Goal: Task Accomplishment & Management: Use online tool/utility

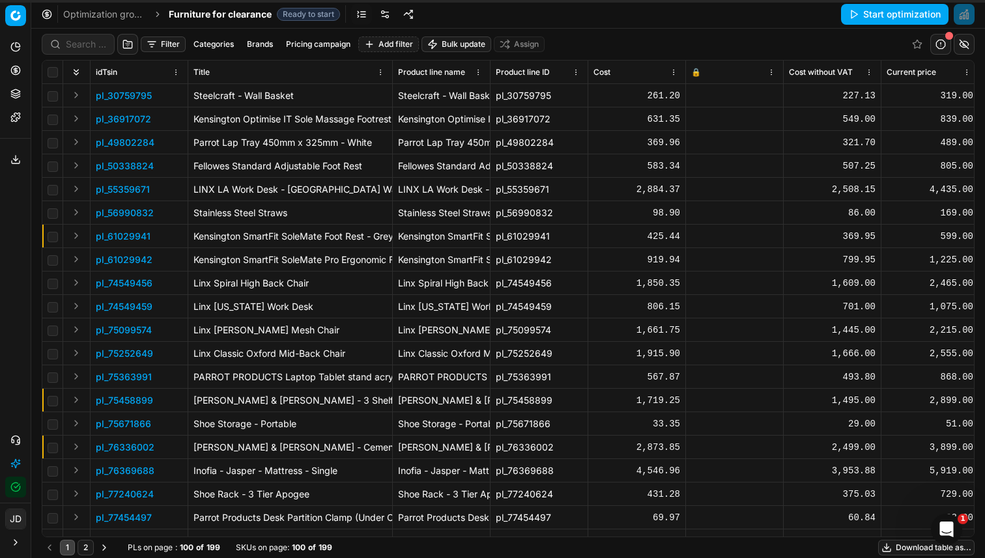
click at [647, 24] on div "Optimization groups Furniture for clearance Ready to start Start optimization" at bounding box center [507, 14] width 953 height 29
click at [914, 18] on button "Start optimization" at bounding box center [894, 14] width 107 height 21
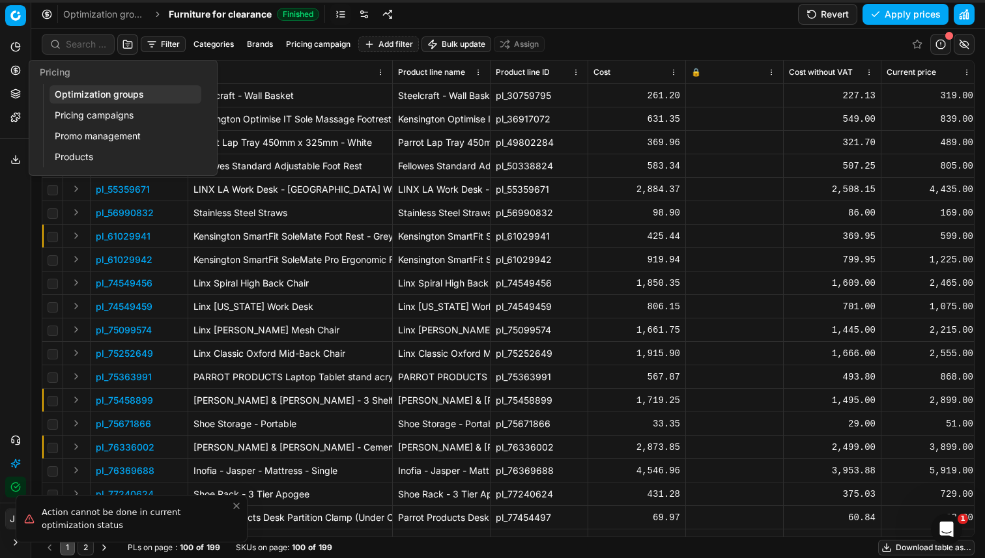
click at [20, 76] on button "Pricing" at bounding box center [15, 70] width 21 height 21
click at [76, 91] on link "Optimization groups" at bounding box center [125, 94] width 152 height 18
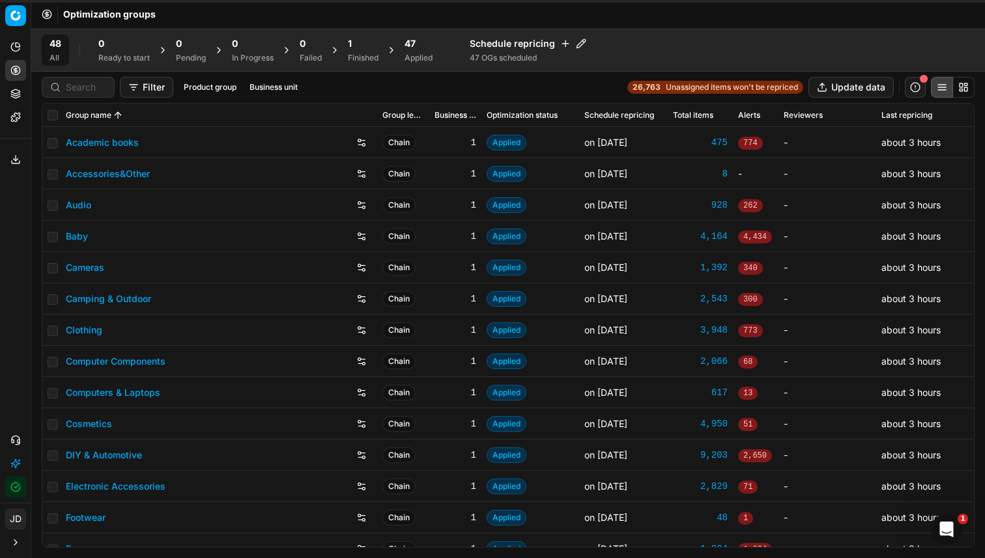
click at [427, 47] on div "47" at bounding box center [418, 43] width 28 height 13
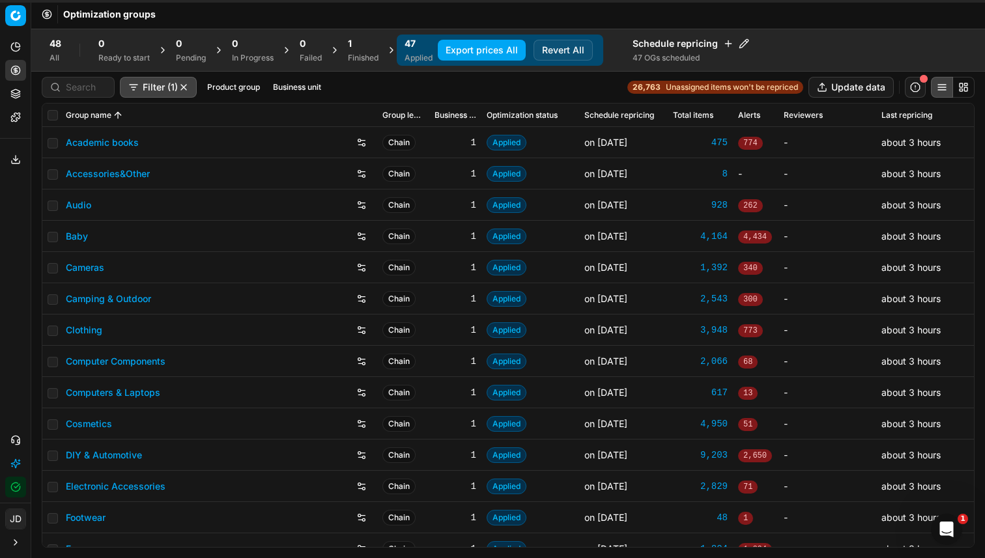
click at [340, 53] on icon at bounding box center [334, 50] width 10 height 10
click at [353, 52] on div "1 Finished" at bounding box center [363, 50] width 31 height 26
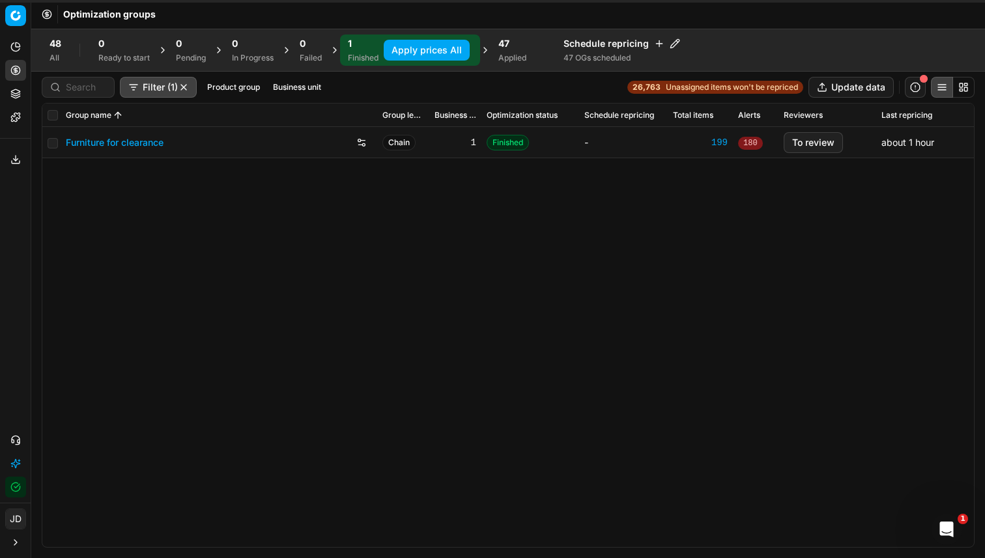
click at [458, 46] on button "Apply prices All" at bounding box center [427, 50] width 86 height 21
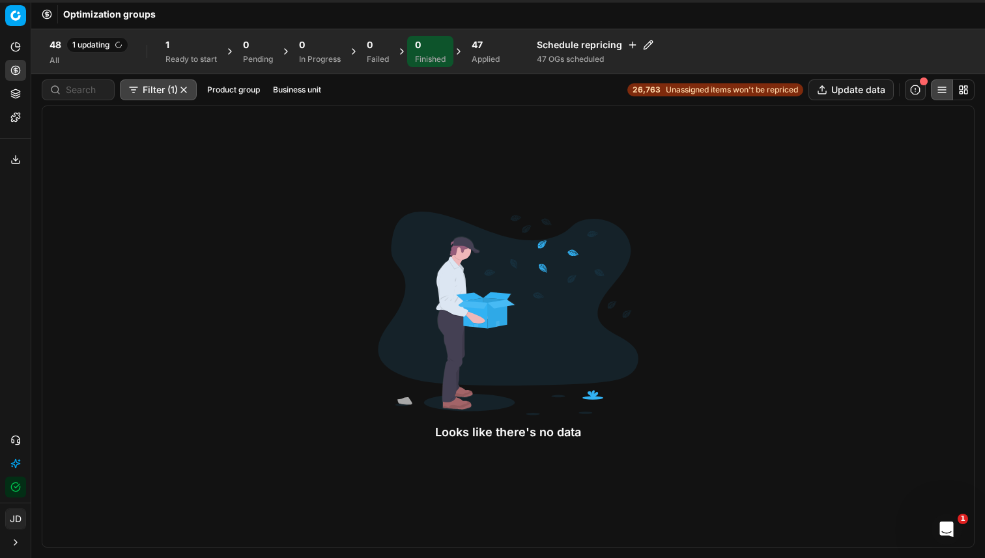
click at [480, 50] on span "47" at bounding box center [476, 44] width 11 height 13
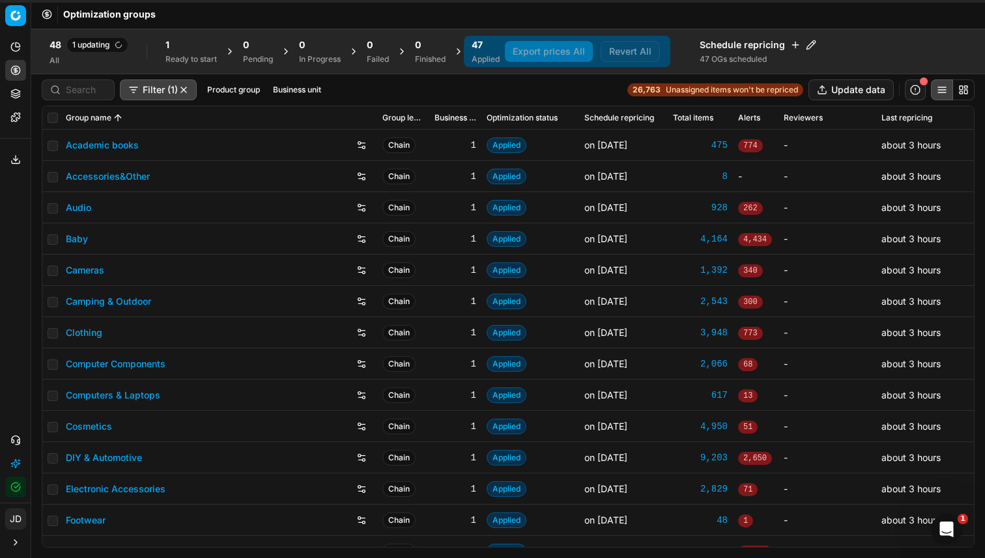
click at [957, 45] on div "48 1 updating All 1 Ready to start 0 Pending 0 In Progress 0 Failed 0 Finished …" at bounding box center [508, 52] width 932 height 34
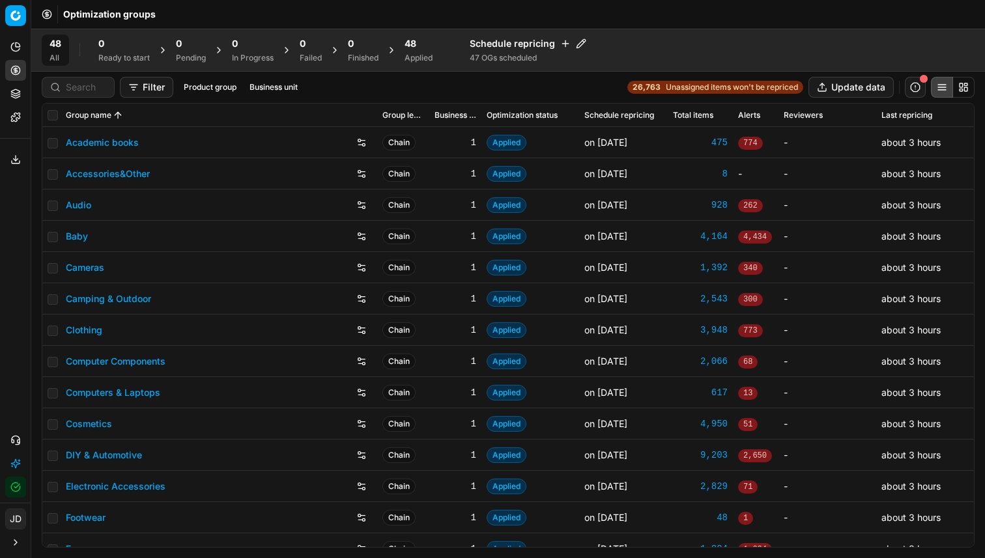
click at [429, 52] on div "48 Applied" at bounding box center [418, 50] width 28 height 26
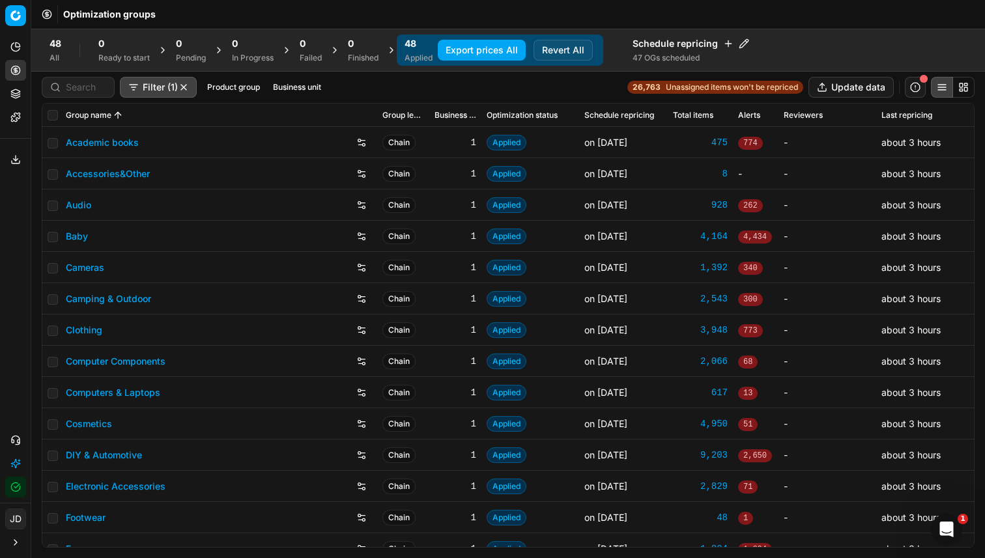
click at [471, 48] on button "Export prices All" at bounding box center [482, 50] width 88 height 21
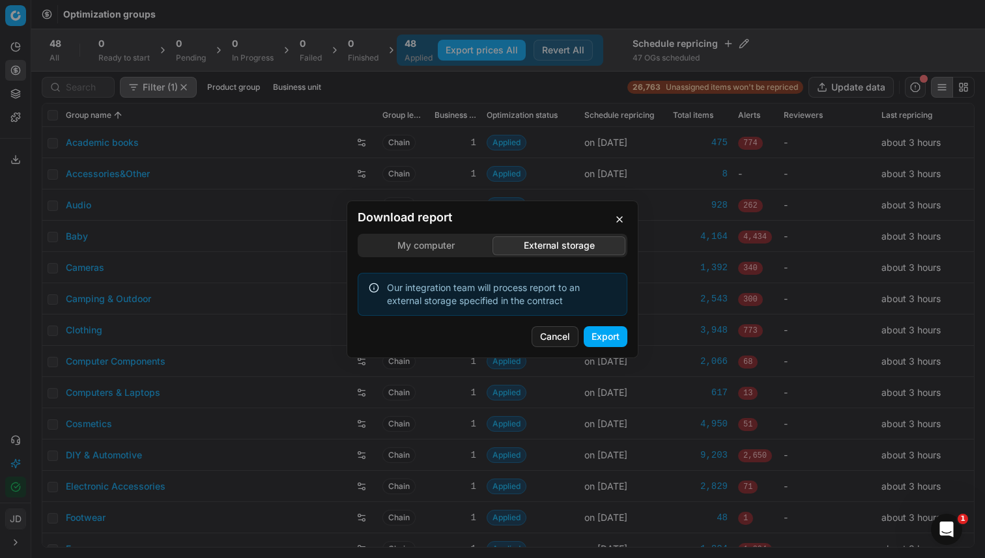
click at [563, 171] on div "Download report My computer External storage Our integration team will process …" at bounding box center [492, 279] width 985 height 558
click at [607, 335] on button "Export" at bounding box center [605, 336] width 44 height 21
